Goal: Task Accomplishment & Management: Manage account settings

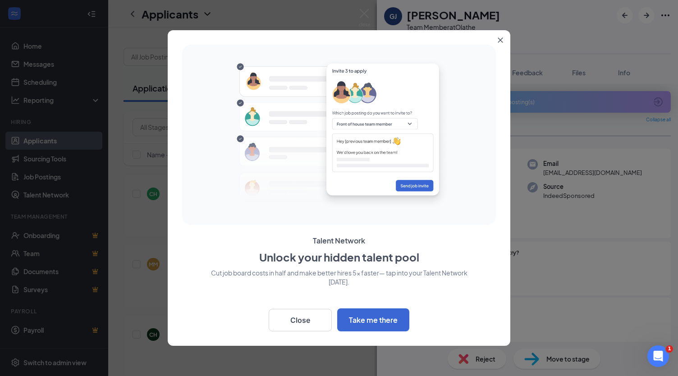
click at [501, 39] on icon "Close" at bounding box center [500, 40] width 5 height 5
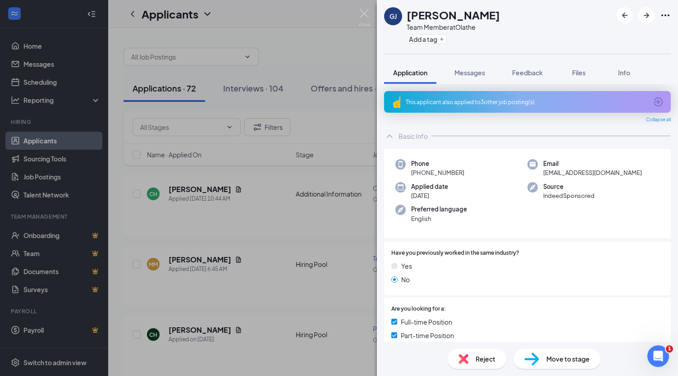
click at [494, 103] on div "This applicant also applied to 3 other job posting(s)" at bounding box center [527, 102] width 242 height 8
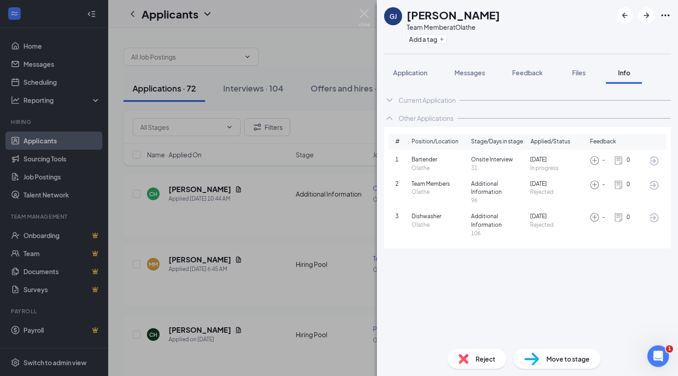
click at [390, 116] on icon "ChevronUp" at bounding box center [389, 118] width 11 height 11
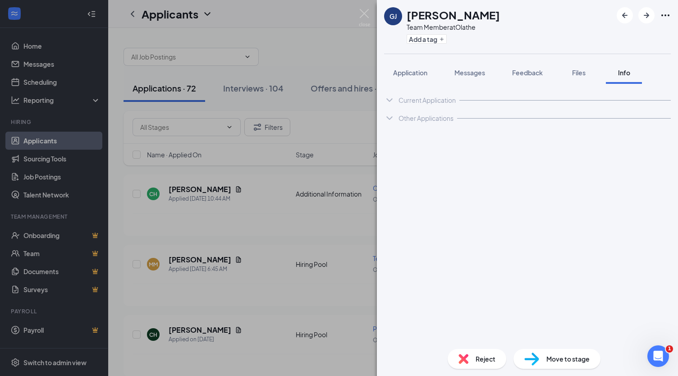
click at [390, 101] on icon "ChevronDown" at bounding box center [389, 100] width 11 height 11
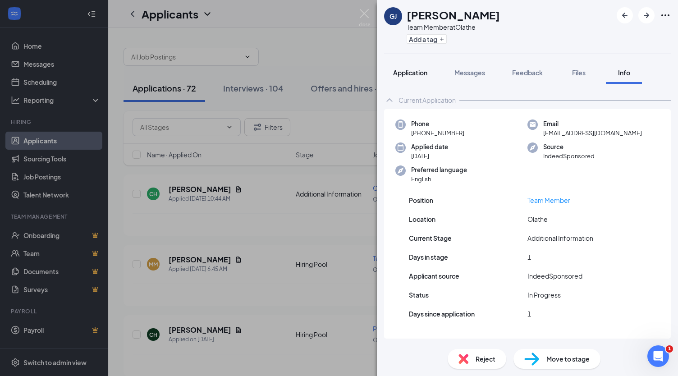
click at [416, 75] on span "Application" at bounding box center [410, 73] width 34 height 8
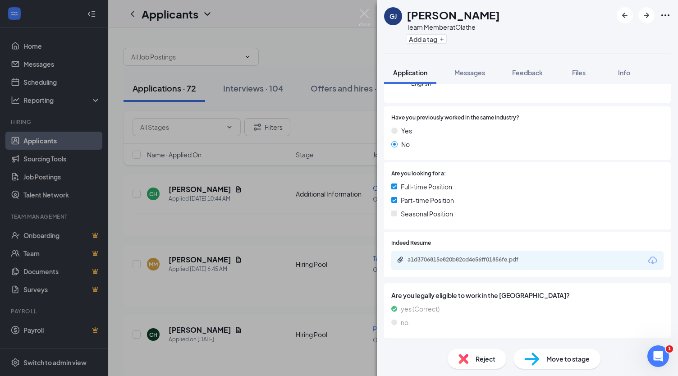
scroll to position [151, 0]
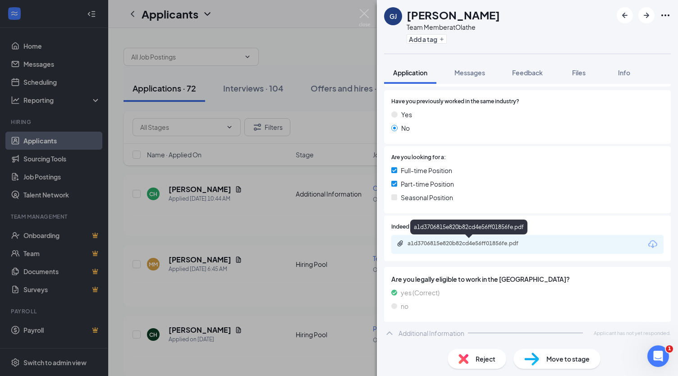
click at [477, 246] on div "a1d3706815e820b82cd4e56ff01856fe.pdf" at bounding box center [471, 243] width 126 height 7
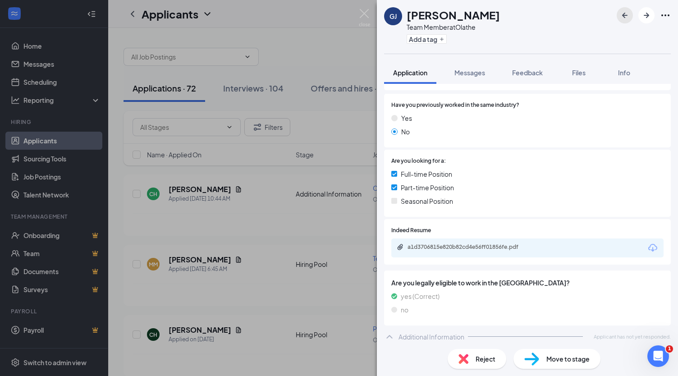
click at [629, 13] on icon "ArrowLeftNew" at bounding box center [624, 15] width 11 height 11
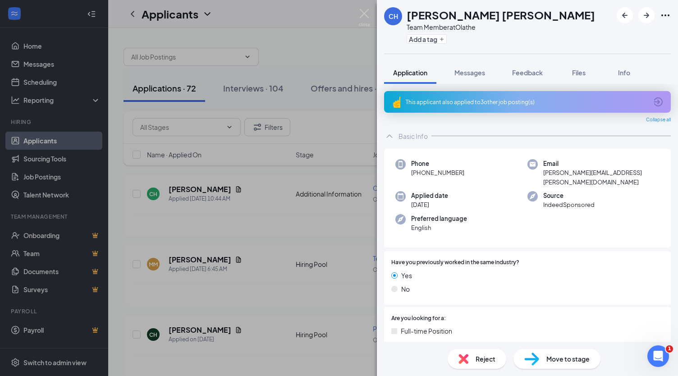
click at [654, 105] on icon "ArrowCircle" at bounding box center [658, 101] width 9 height 9
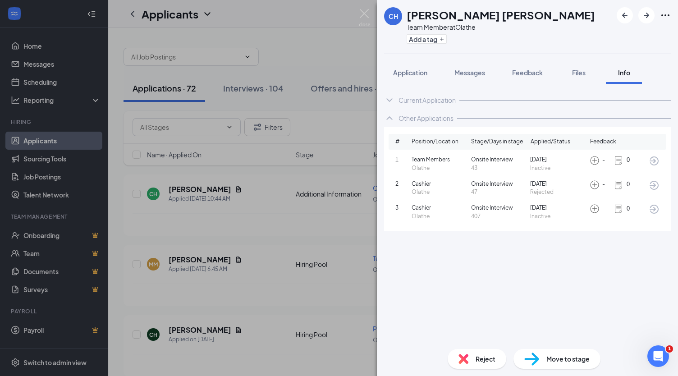
click at [392, 116] on icon "ChevronUp" at bounding box center [389, 118] width 11 height 11
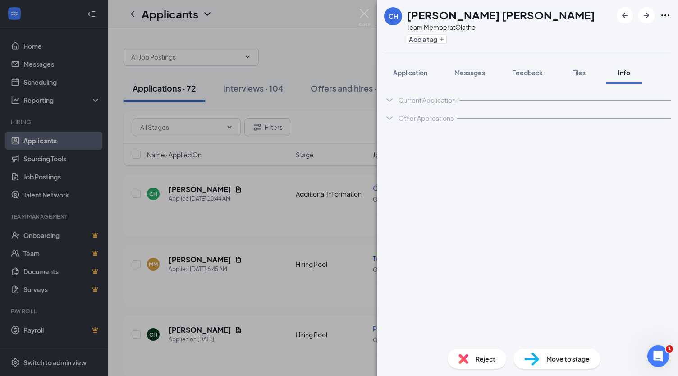
click at [388, 98] on icon "ChevronDown" at bounding box center [389, 100] width 11 height 11
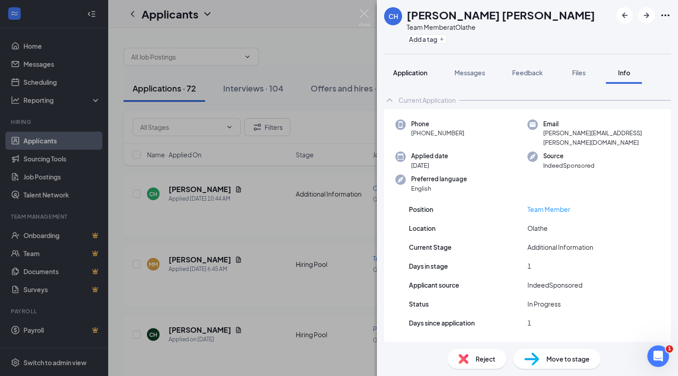
click at [404, 76] on span "Application" at bounding box center [410, 73] width 34 height 8
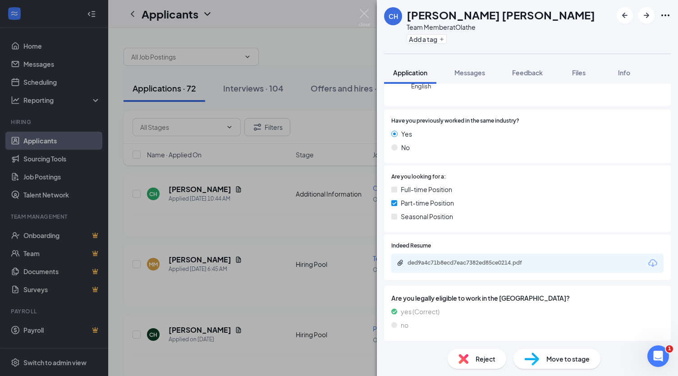
scroll to position [151, 0]
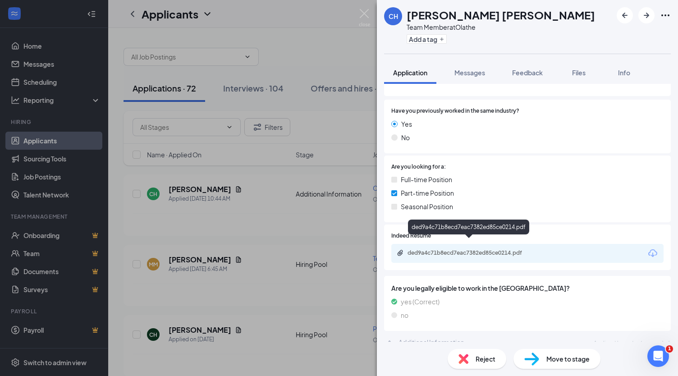
click at [470, 249] on div "ded9a4c71b8ecd7eac7382ed85ce0214.pdf" at bounding box center [471, 252] width 126 height 7
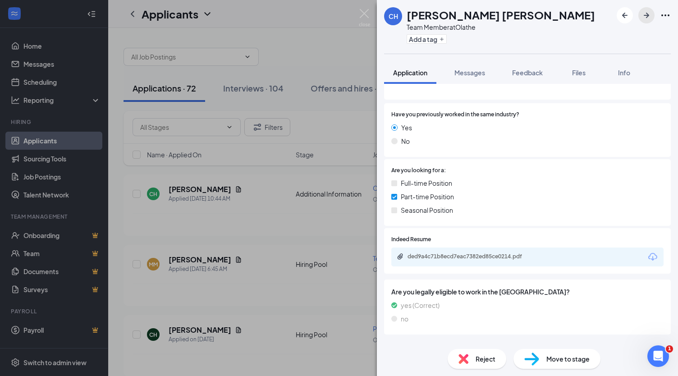
click at [647, 19] on icon "ArrowRight" at bounding box center [646, 15] width 11 height 11
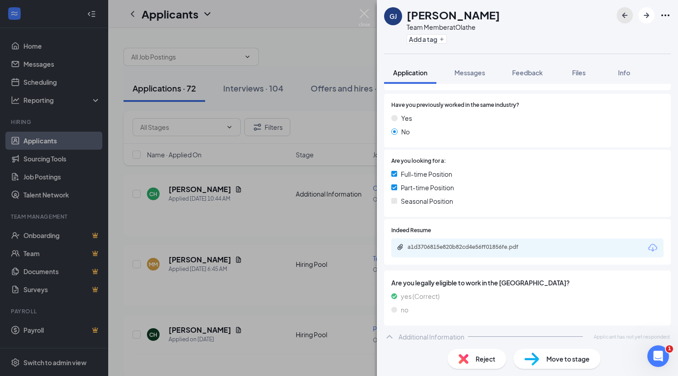
click at [626, 17] on icon "ArrowLeftNew" at bounding box center [624, 15] width 11 height 11
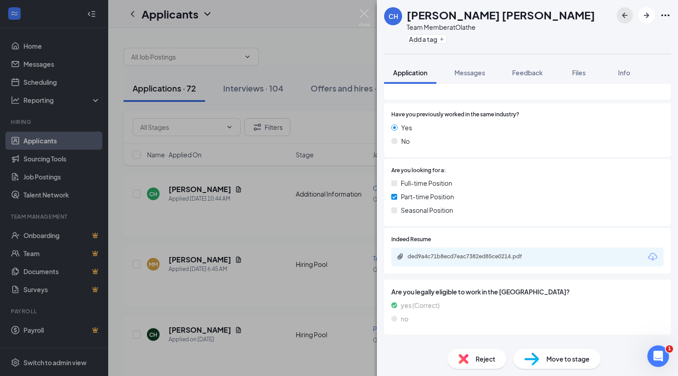
click at [626, 17] on icon "ArrowLeftNew" at bounding box center [624, 15] width 11 height 11
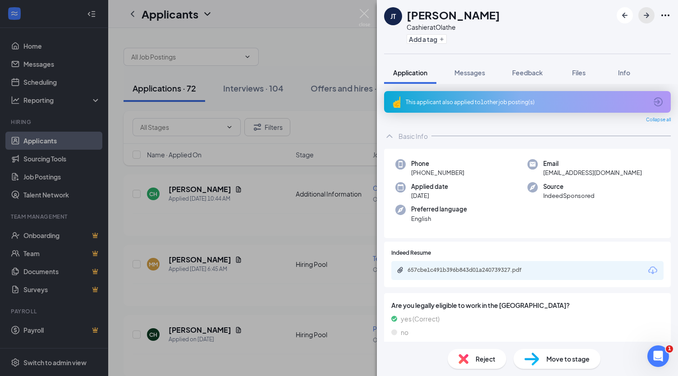
click at [647, 13] on icon "ArrowRight" at bounding box center [646, 15] width 5 height 5
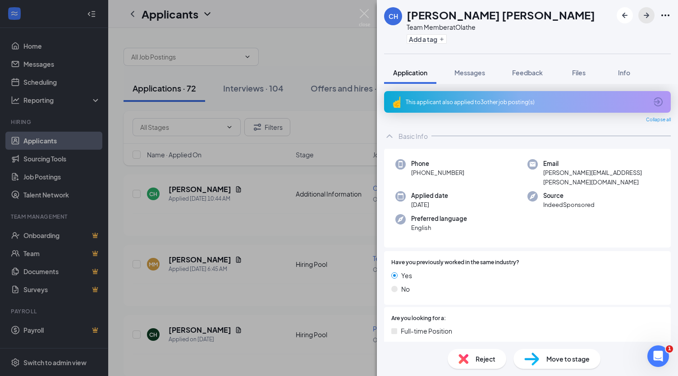
click at [647, 13] on icon "ArrowRight" at bounding box center [646, 15] width 5 height 5
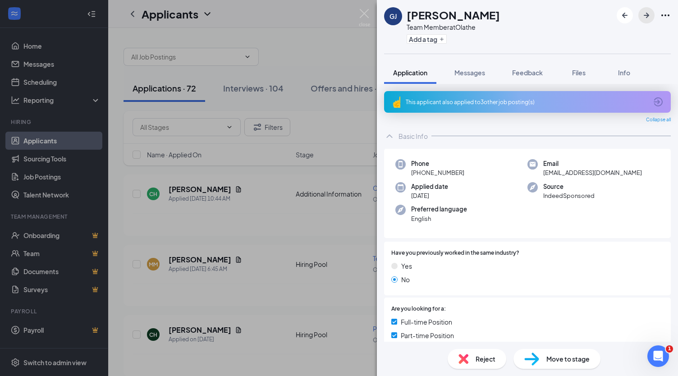
click at [647, 13] on icon "ArrowRight" at bounding box center [646, 15] width 5 height 5
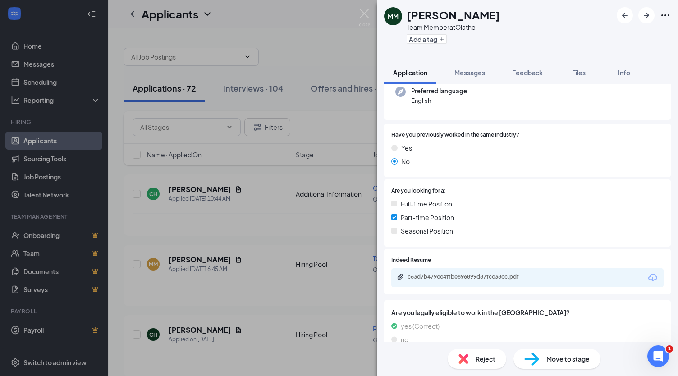
scroll to position [95, 0]
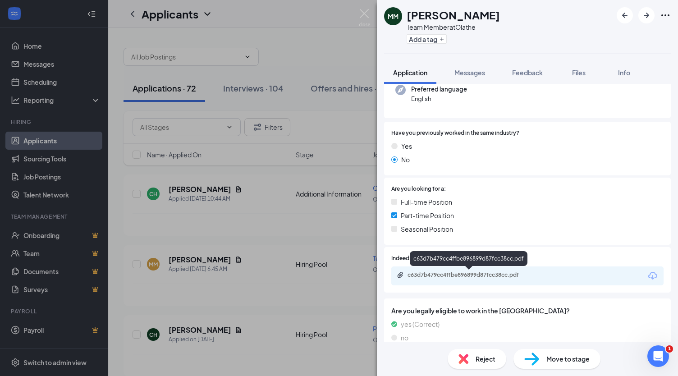
click at [487, 278] on div "c63d7b479cc4ffbe896899d87fcc38cc.pdf" at bounding box center [471, 274] width 126 height 7
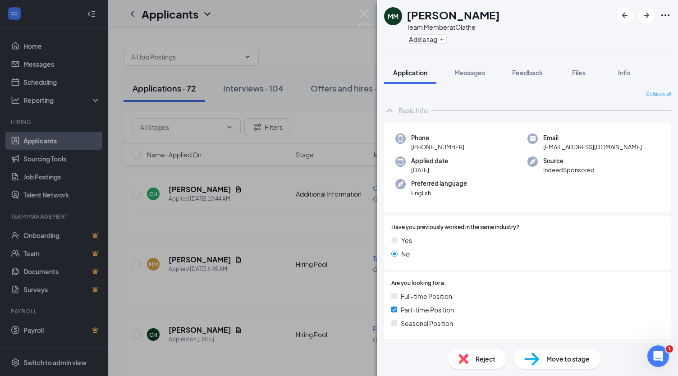
scroll to position [0, 0]
click at [566, 362] on span "Move to stage" at bounding box center [567, 359] width 43 height 10
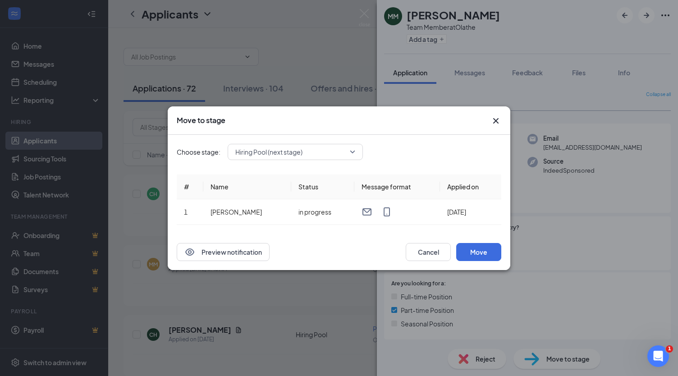
click at [352, 153] on span "Hiring Pool (next stage)" at bounding box center [295, 152] width 120 height 14
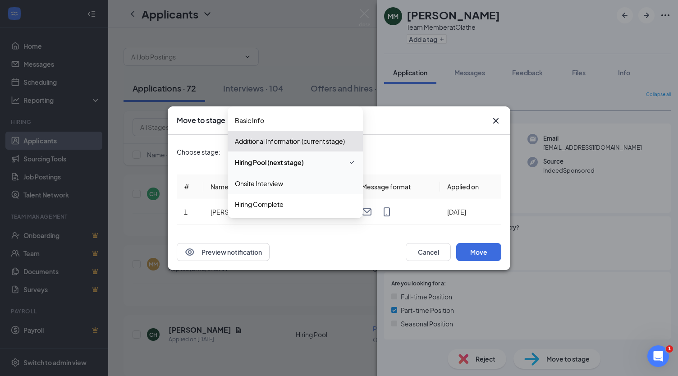
click at [324, 184] on span "Onsite Interview" at bounding box center [295, 184] width 121 height 10
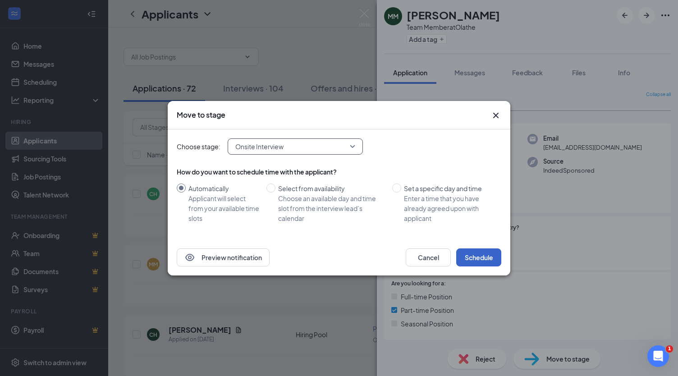
click at [477, 254] on button "Schedule" at bounding box center [478, 257] width 45 height 18
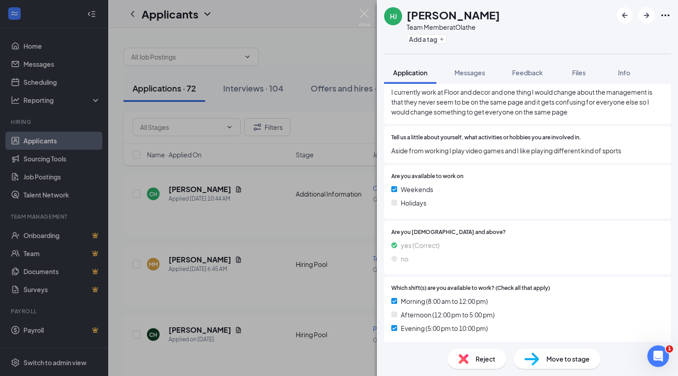
scroll to position [519, 0]
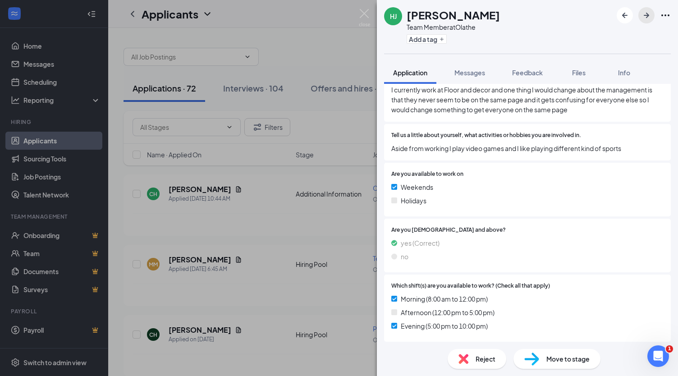
click at [646, 18] on icon "ArrowRight" at bounding box center [646, 15] width 11 height 11
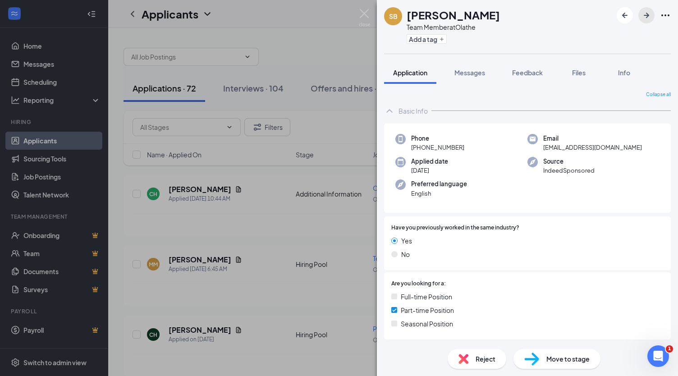
click at [650, 17] on icon "ArrowRight" at bounding box center [646, 15] width 11 height 11
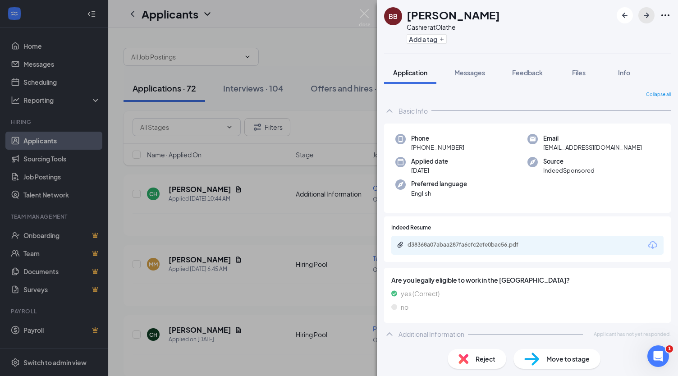
click at [649, 18] on icon "ArrowRight" at bounding box center [646, 15] width 11 height 11
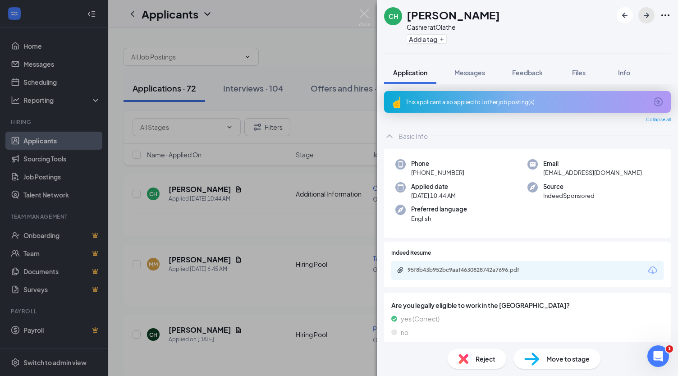
click at [649, 18] on icon "ArrowRight" at bounding box center [646, 15] width 11 height 11
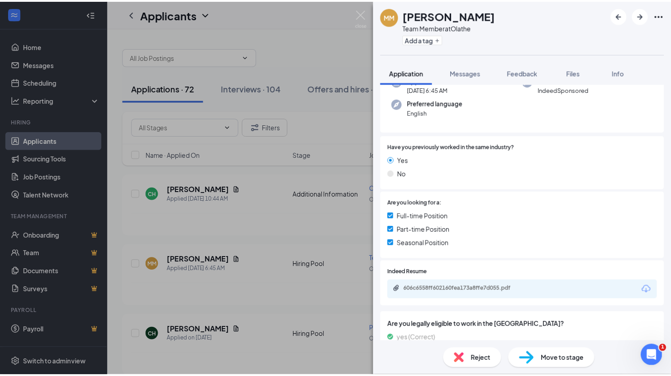
scroll to position [77, 0]
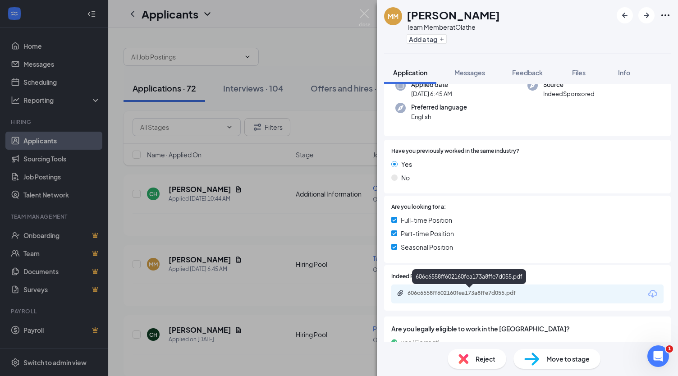
click at [468, 290] on div "606c6558ff602160fea173a8ffe7d055.pdf" at bounding box center [471, 292] width 126 height 7
click at [363, 13] on img at bounding box center [364, 18] width 11 height 18
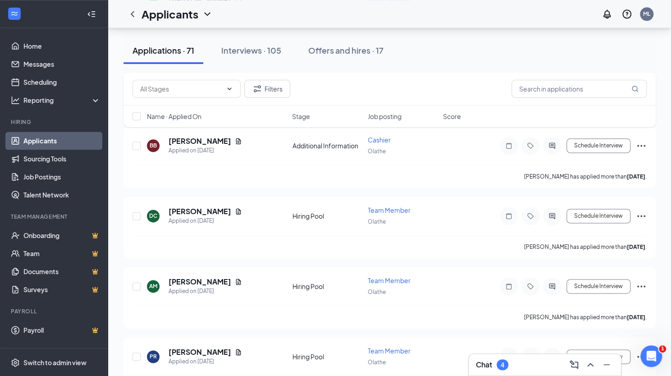
scroll to position [613, 0]
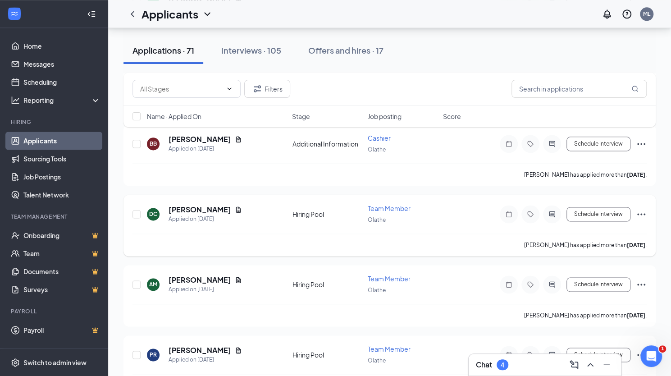
click at [394, 204] on span "Team Member" at bounding box center [389, 208] width 43 height 8
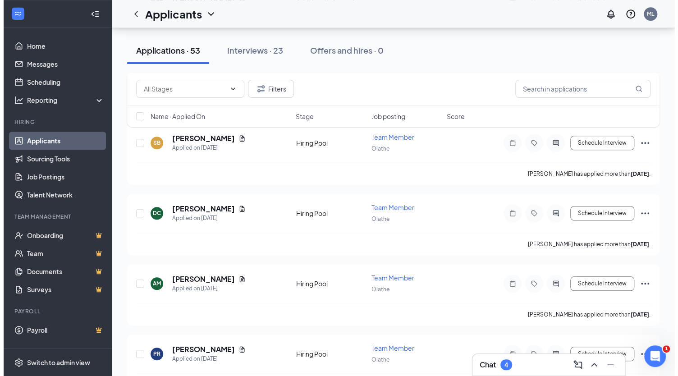
scroll to position [349, 0]
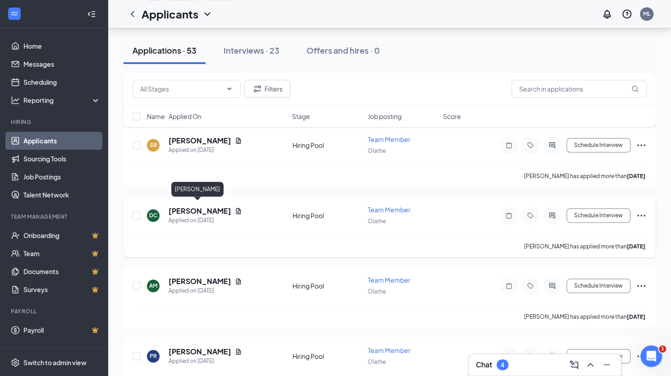
click at [203, 206] on h5 "[PERSON_NAME]" at bounding box center [200, 211] width 63 height 10
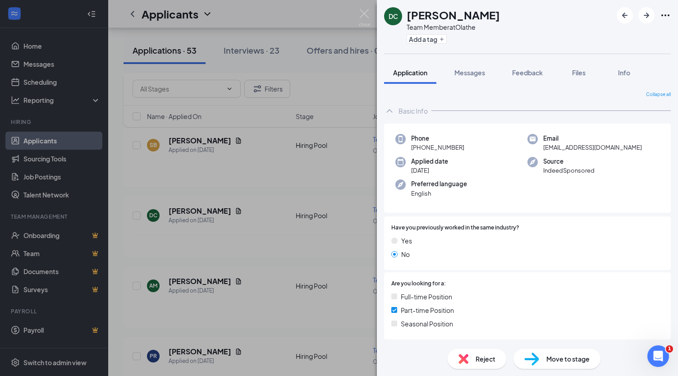
click at [549, 359] on span "Move to stage" at bounding box center [567, 359] width 43 height 10
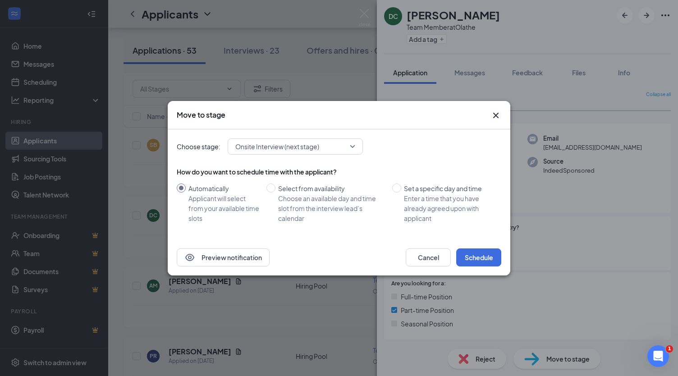
click at [357, 148] on div "Onsite Interview (next stage)" at bounding box center [295, 146] width 135 height 16
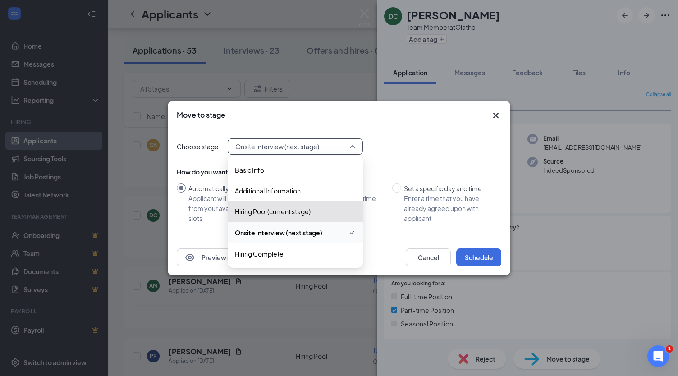
click at [330, 234] on span "Onsite Interview (next stage)" at bounding box center [295, 232] width 121 height 11
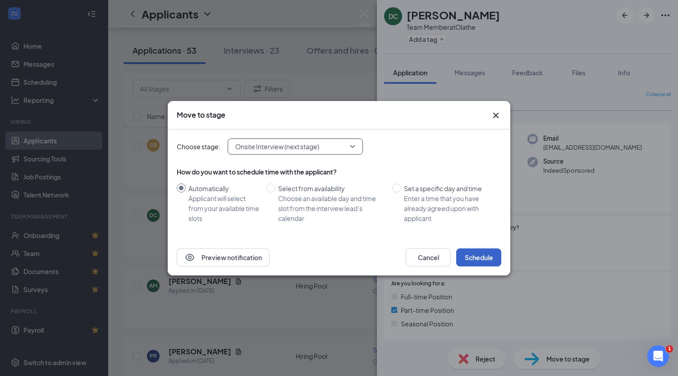
click at [470, 253] on button "Schedule" at bounding box center [478, 257] width 45 height 18
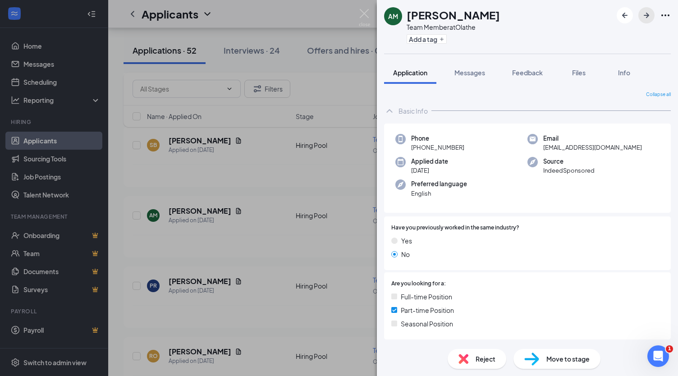
click at [646, 16] on icon "ArrowRight" at bounding box center [646, 15] width 5 height 5
click at [574, 76] on span "Files" at bounding box center [579, 73] width 14 height 8
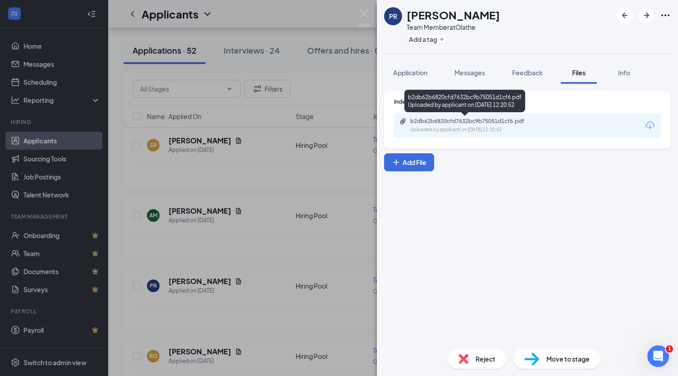
click at [504, 128] on div "Uploaded by applicant on [DATE] 12:20:52" at bounding box center [477, 129] width 135 height 7
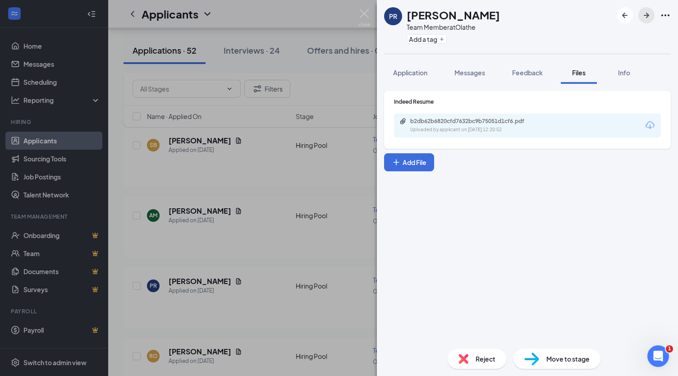
click at [648, 14] on icon "ArrowRight" at bounding box center [646, 15] width 11 height 11
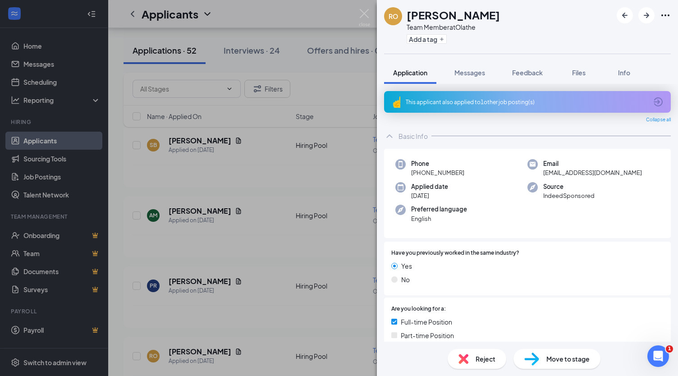
click at [654, 101] on icon "ArrowCircle" at bounding box center [658, 101] width 9 height 9
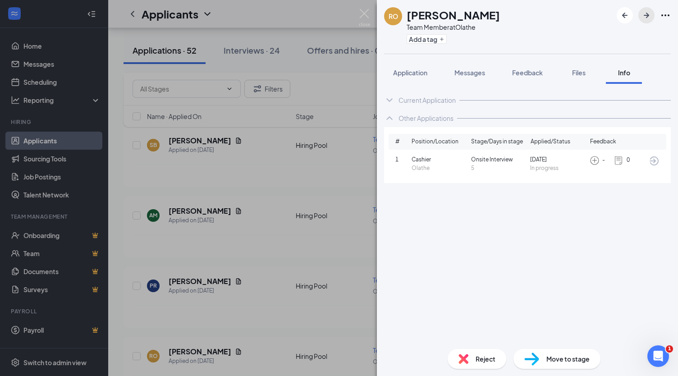
click at [648, 11] on icon "ArrowRight" at bounding box center [646, 15] width 11 height 11
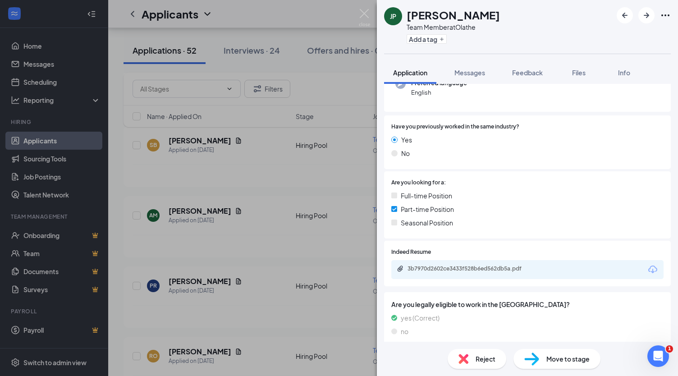
scroll to position [100, 0]
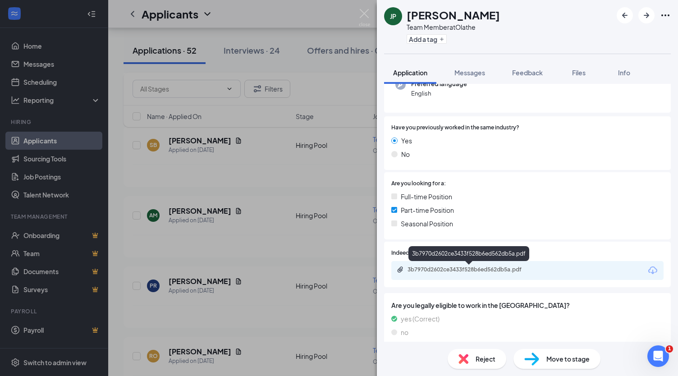
click at [482, 269] on div "3b7970d2602ce3433f528b6ed562db5a.pdf" at bounding box center [471, 269] width 126 height 7
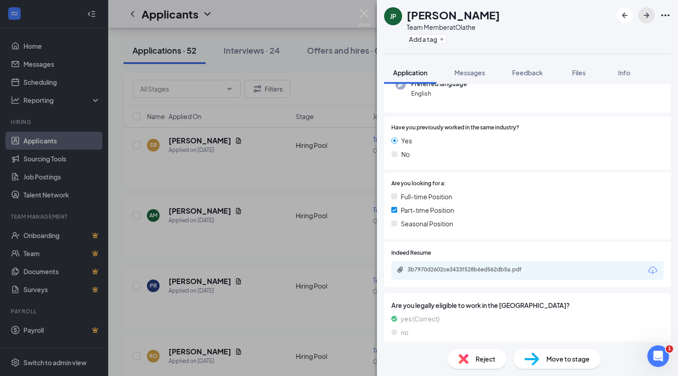
click at [650, 16] on icon "ArrowRight" at bounding box center [646, 15] width 11 height 11
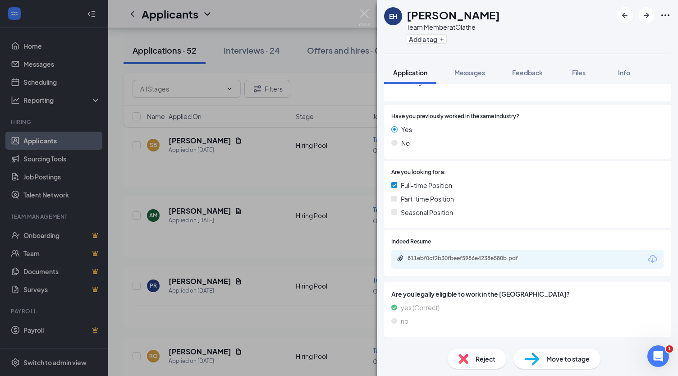
scroll to position [115, 0]
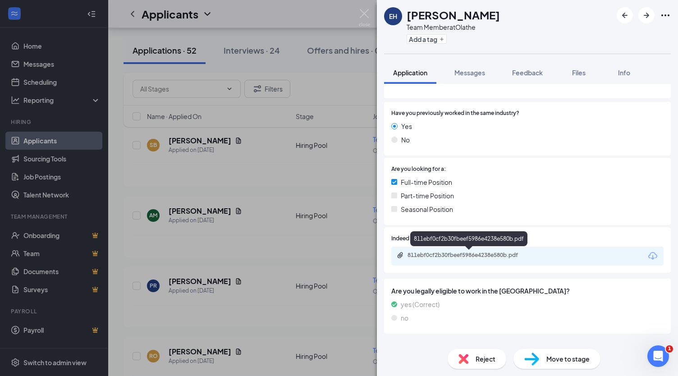
click at [500, 252] on div "811ebf0cf2b30fbeef5986e4238e580b.pdf" at bounding box center [471, 255] width 126 height 7
click at [643, 14] on icon "ArrowRight" at bounding box center [646, 15] width 11 height 11
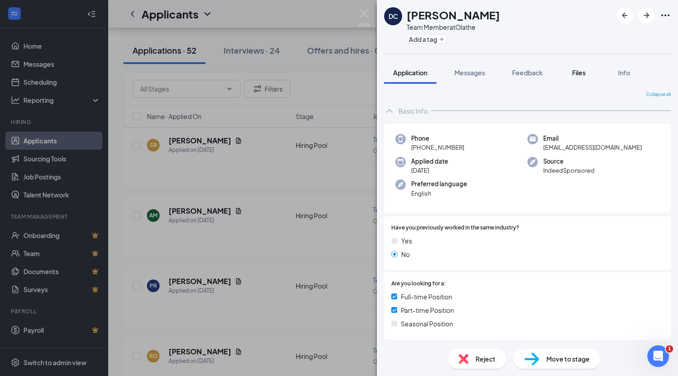
click at [580, 76] on div "Files" at bounding box center [579, 72] width 18 height 9
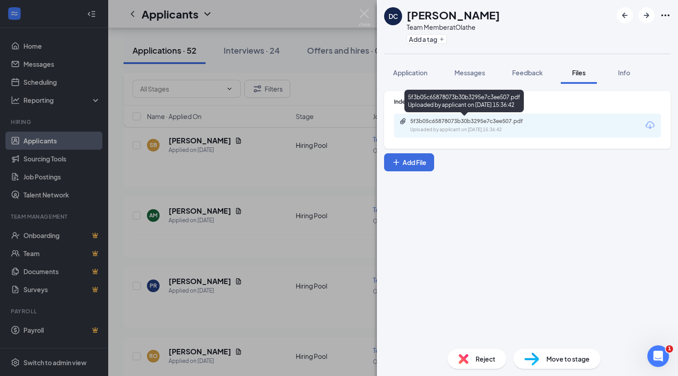
click at [485, 123] on div "5f3b05c65878073b30b3295e7c3ee507.pdf" at bounding box center [473, 121] width 126 height 7
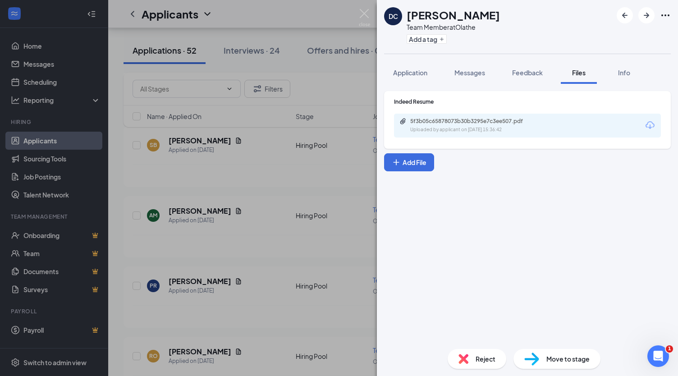
click at [566, 362] on span "Move to stage" at bounding box center [567, 359] width 43 height 10
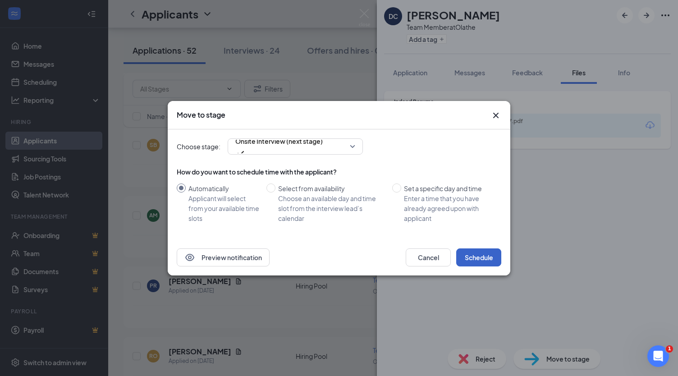
click at [491, 258] on button "Schedule" at bounding box center [478, 257] width 45 height 18
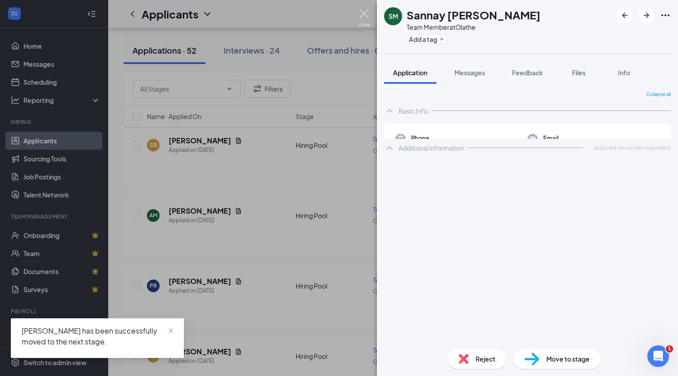
click at [365, 11] on img at bounding box center [364, 18] width 11 height 18
